Goal: Task Accomplishment & Management: Manage account settings

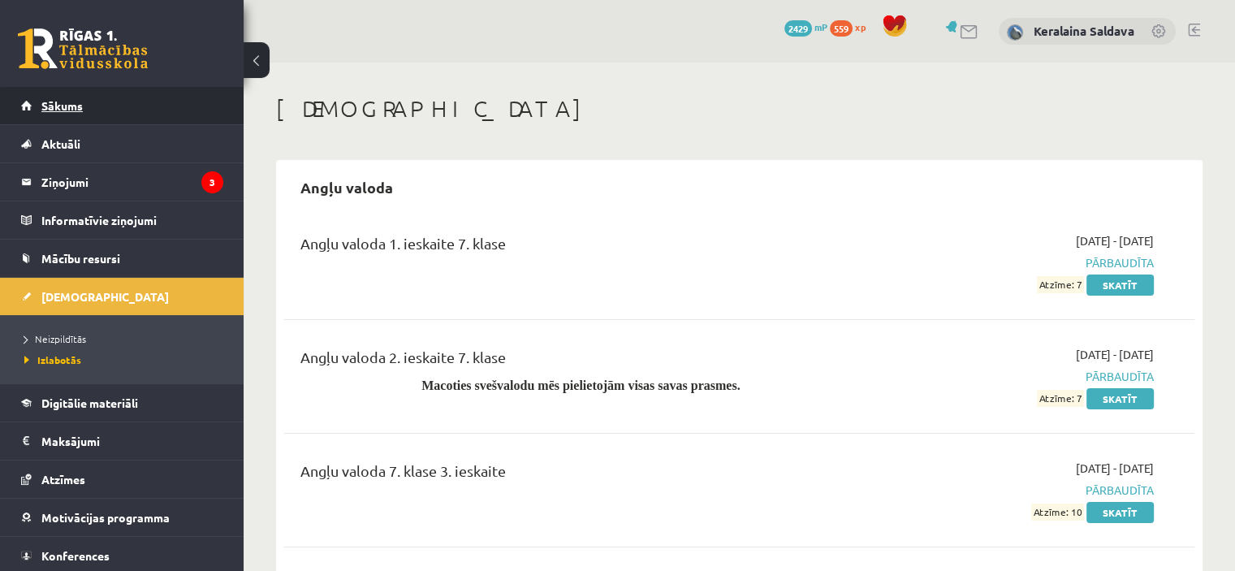
click at [33, 95] on link "Sākums" at bounding box center [122, 105] width 202 height 37
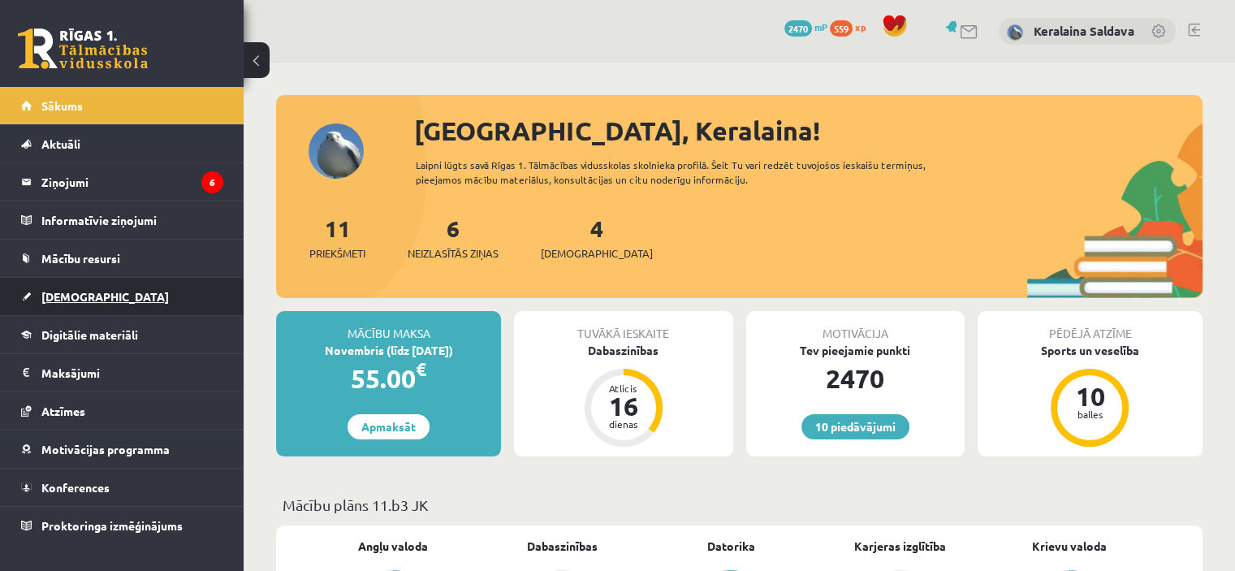
click at [123, 282] on link "[DEMOGRAPHIC_DATA]" at bounding box center [122, 296] width 202 height 37
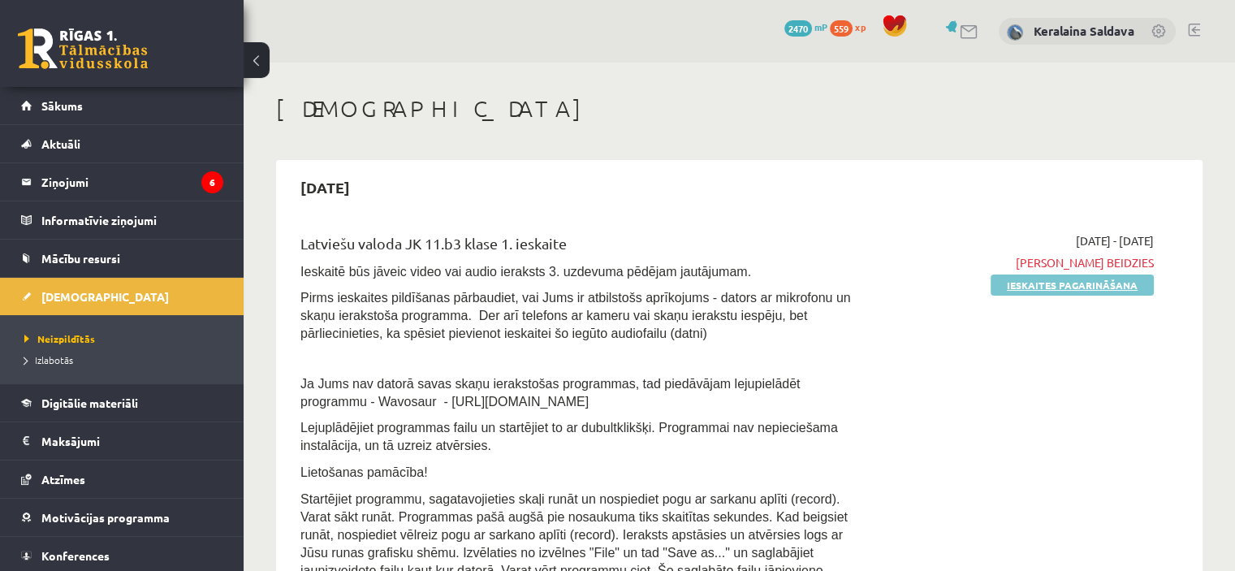
click at [1067, 286] on link "Ieskaites pagarināšana" at bounding box center [1071, 284] width 163 height 21
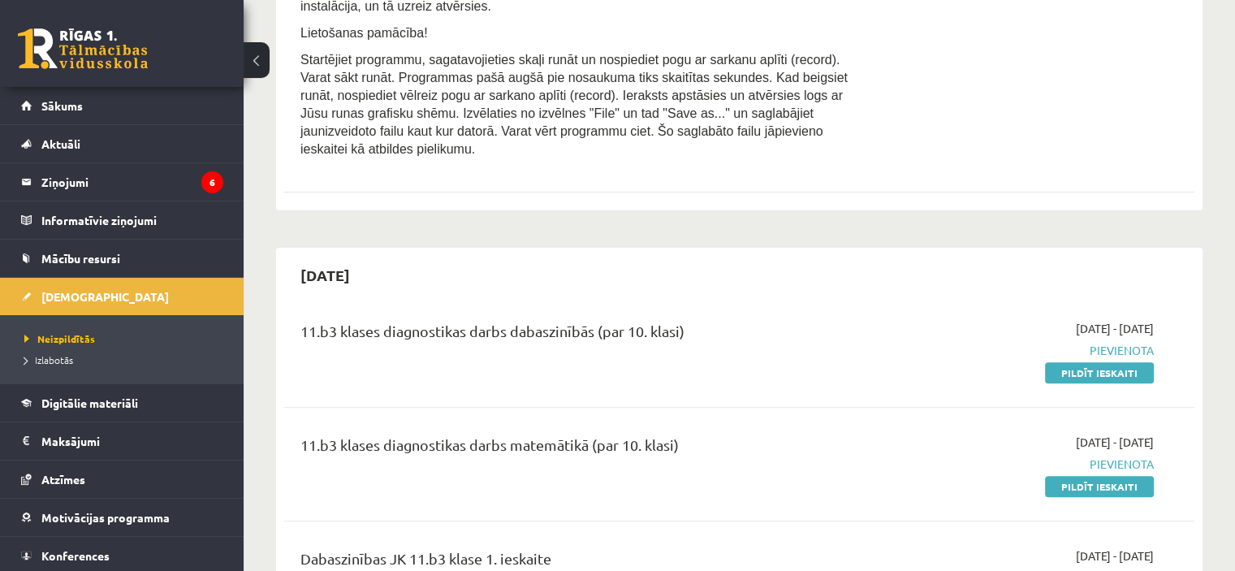
scroll to position [568, 0]
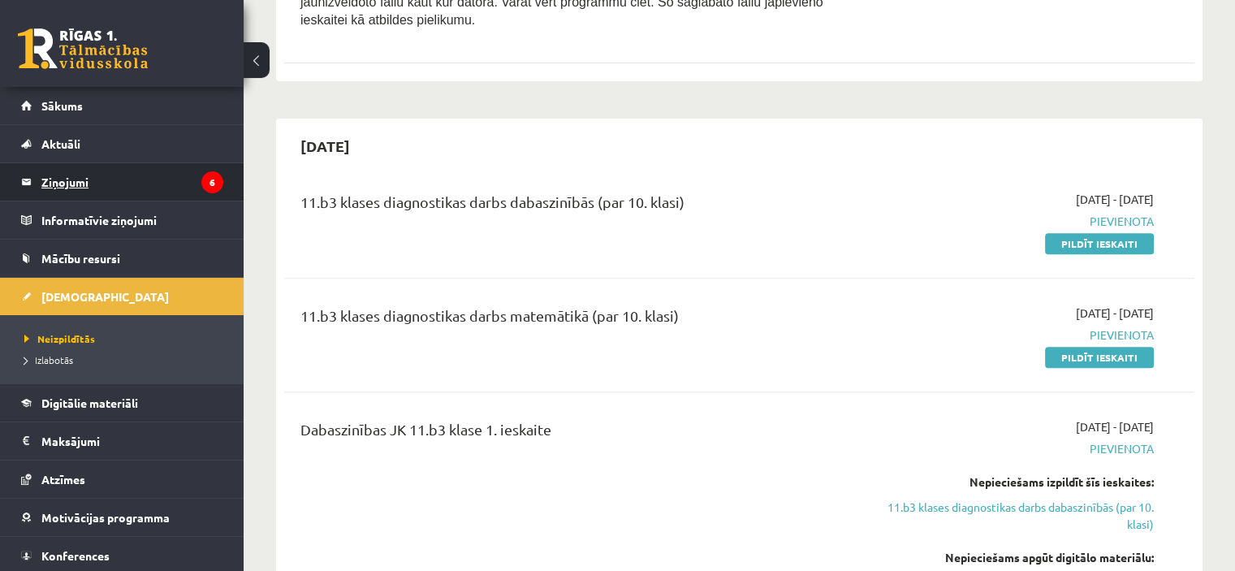
click at [156, 181] on legend "Ziņojumi 6" at bounding box center [132, 181] width 182 height 37
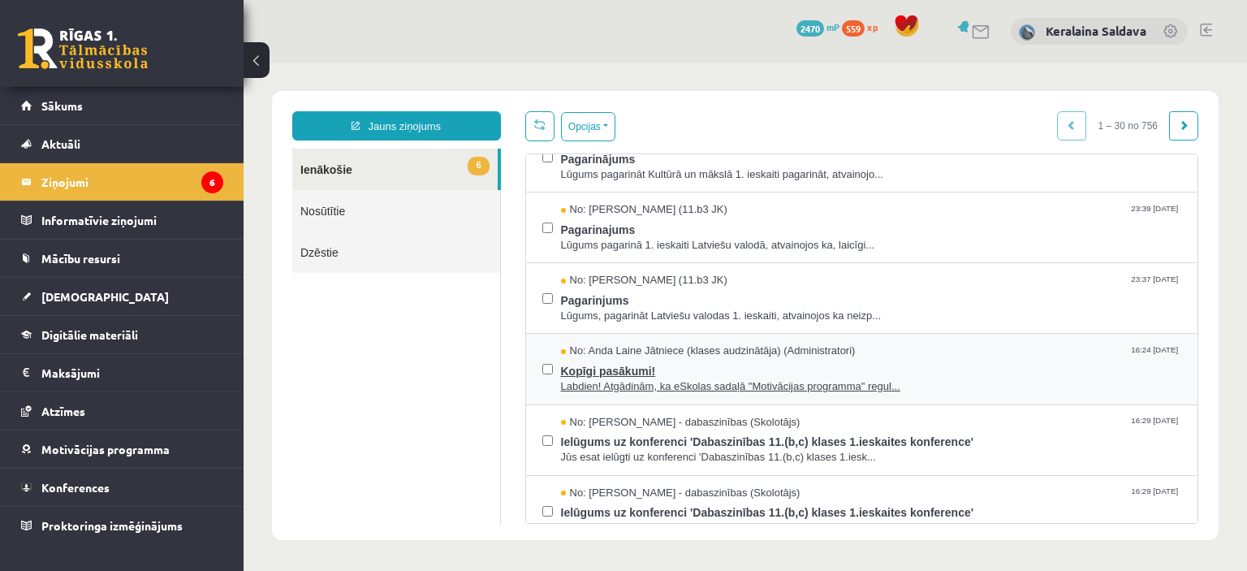
scroll to position [81, 0]
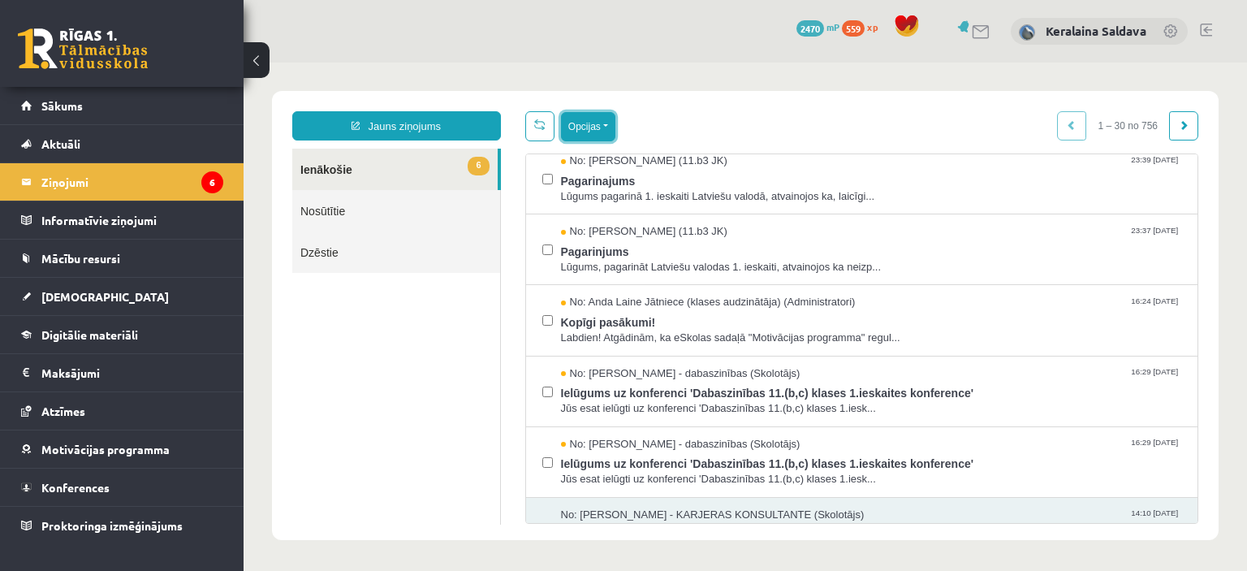
click at [602, 129] on button "Opcijas" at bounding box center [588, 126] width 54 height 29
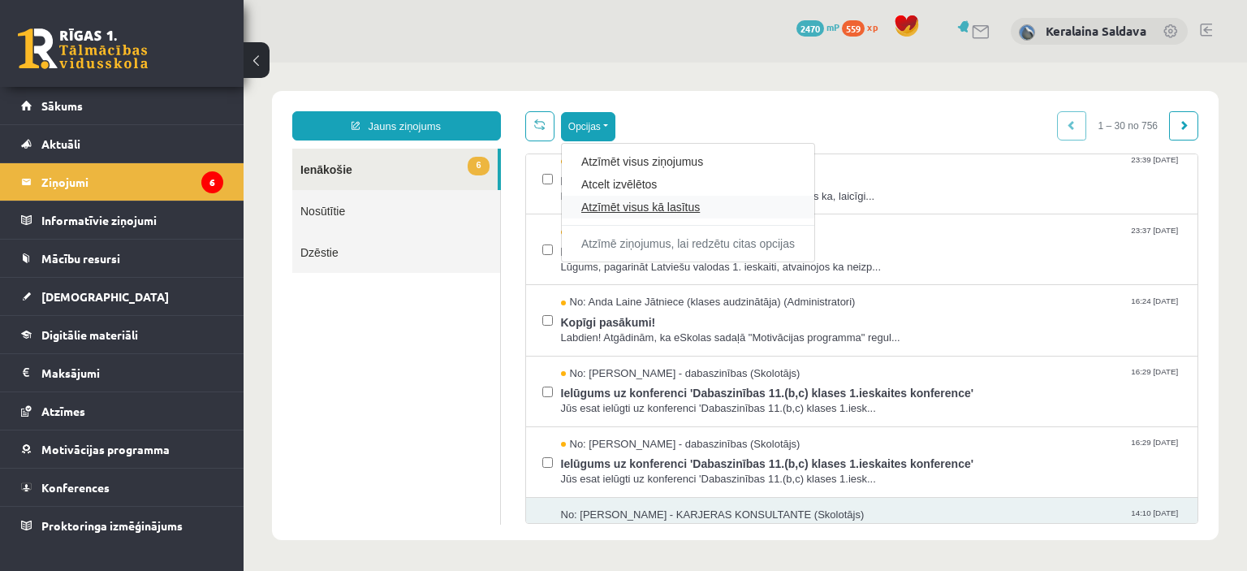
click at [643, 208] on link "Atzīmēt visus kā lasītus" at bounding box center [687, 207] width 213 height 16
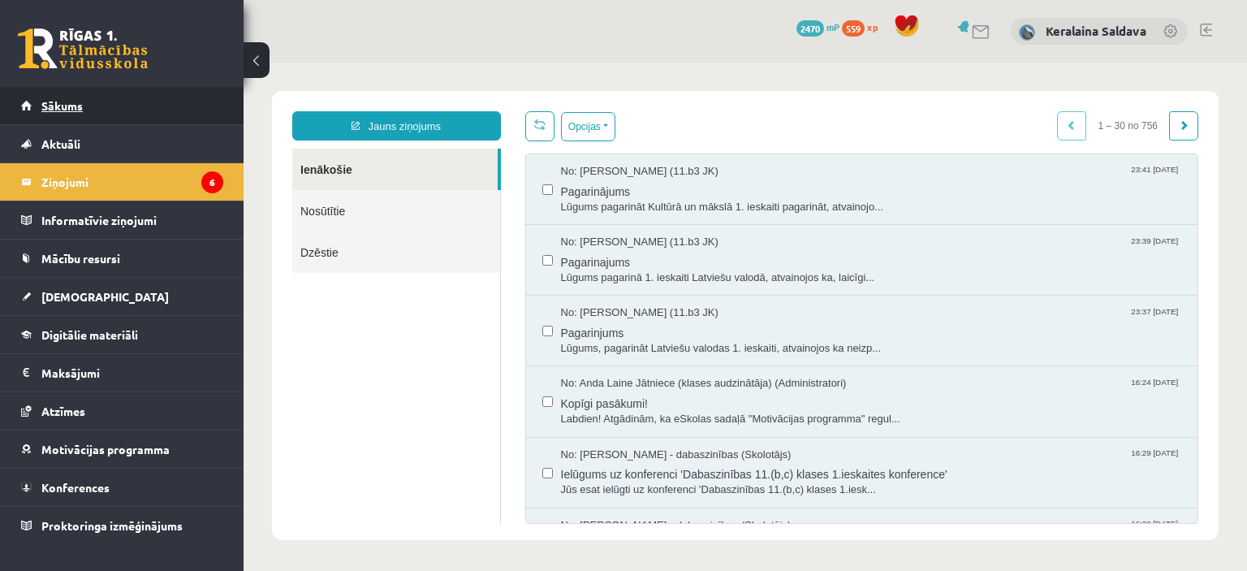
scroll to position [0, 0]
click at [107, 108] on link "Sākums" at bounding box center [122, 105] width 202 height 37
